Goal: Navigation & Orientation: Find specific page/section

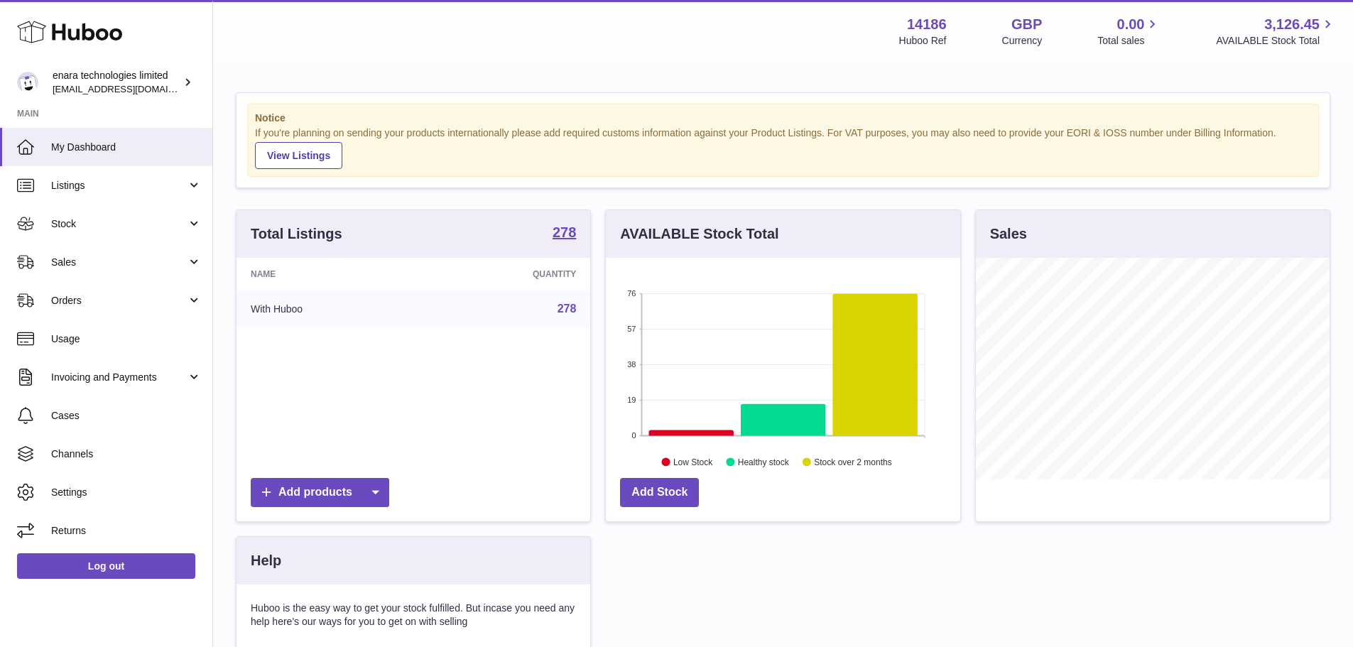
scroll to position [222, 354]
drag, startPoint x: 92, startPoint y: 263, endPoint x: 92, endPoint y: 274, distance: 10.7
click at [92, 263] on span "Sales" at bounding box center [119, 262] width 136 height 13
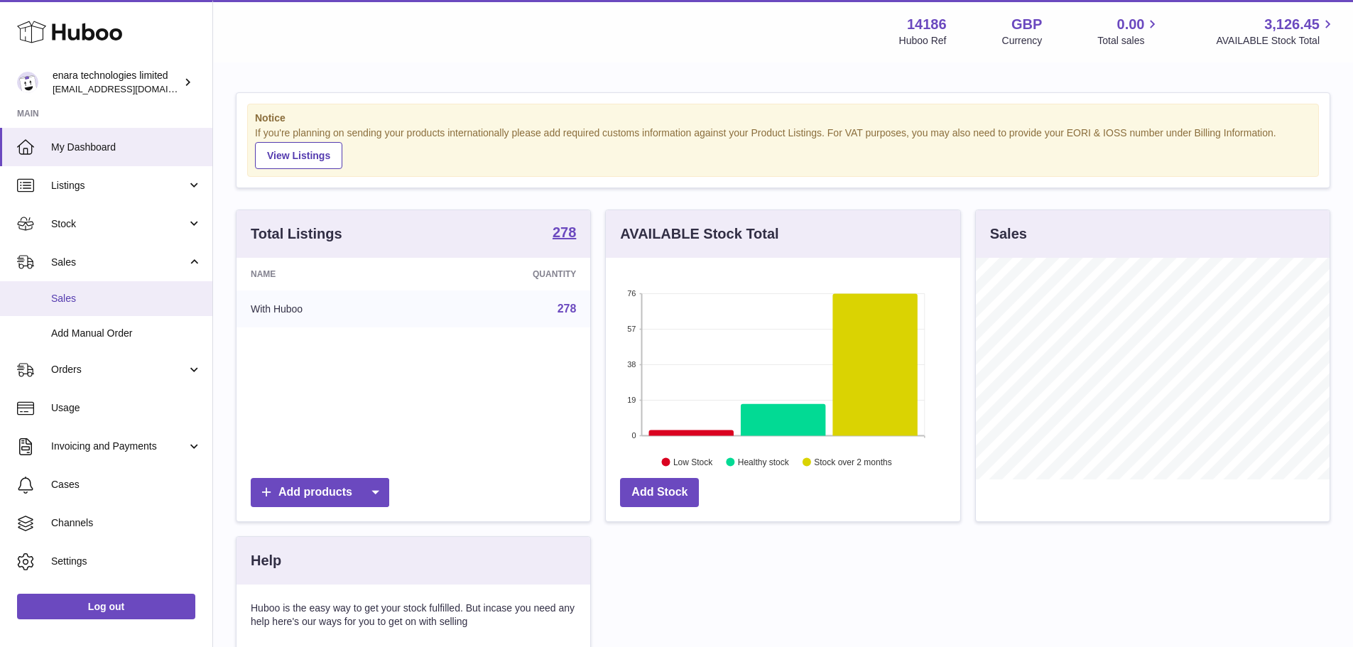
click at [92, 295] on span "Sales" at bounding box center [126, 298] width 151 height 13
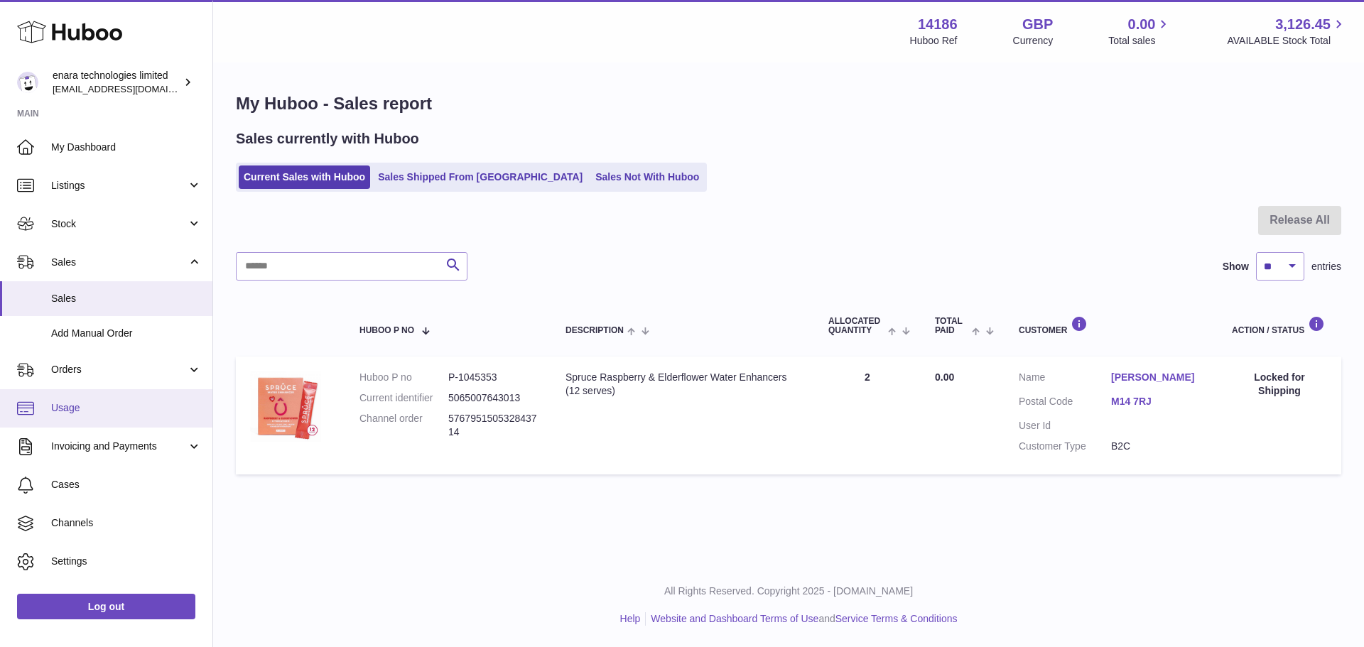
click at [112, 405] on span "Usage" at bounding box center [126, 407] width 151 height 13
